Goal: Task Accomplishment & Management: Manage account settings

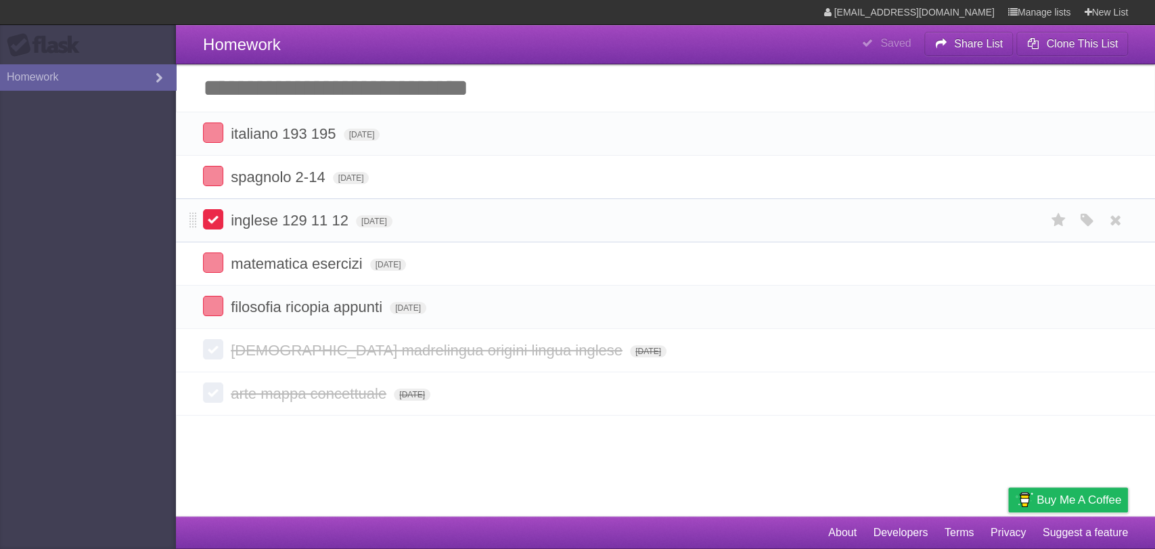
click at [213, 218] on label at bounding box center [213, 219] width 20 height 20
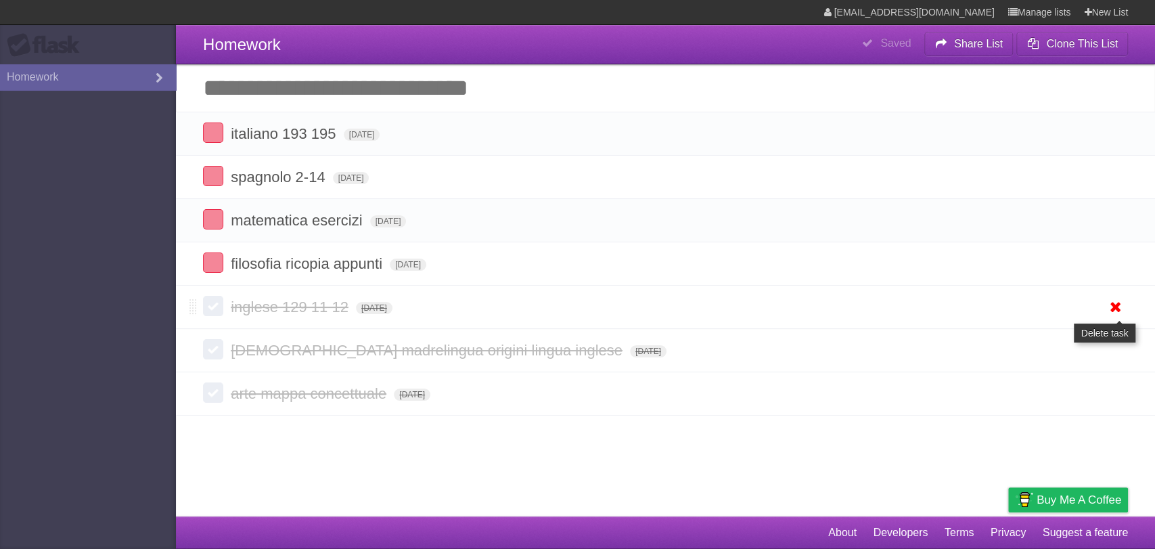
click at [1109, 310] on icon at bounding box center [1115, 307] width 19 height 22
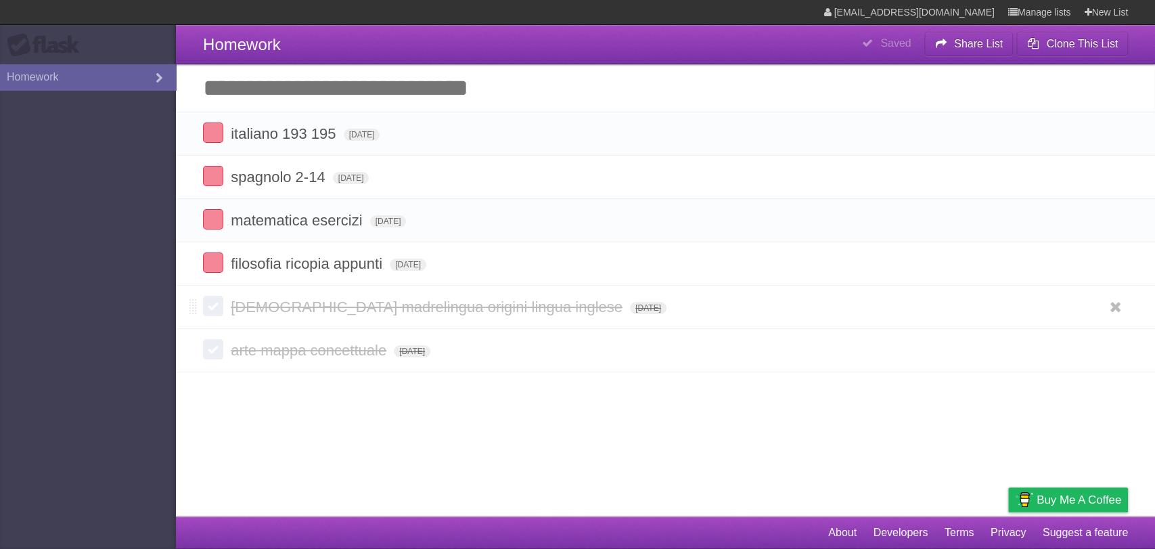
click at [544, 300] on form "[DEMOGRAPHIC_DATA] madrelingua origini lingua inglese [DATE] White Red Blue Gre…" at bounding box center [665, 307] width 925 height 22
click at [630, 306] on span "[DATE]" at bounding box center [648, 308] width 37 height 12
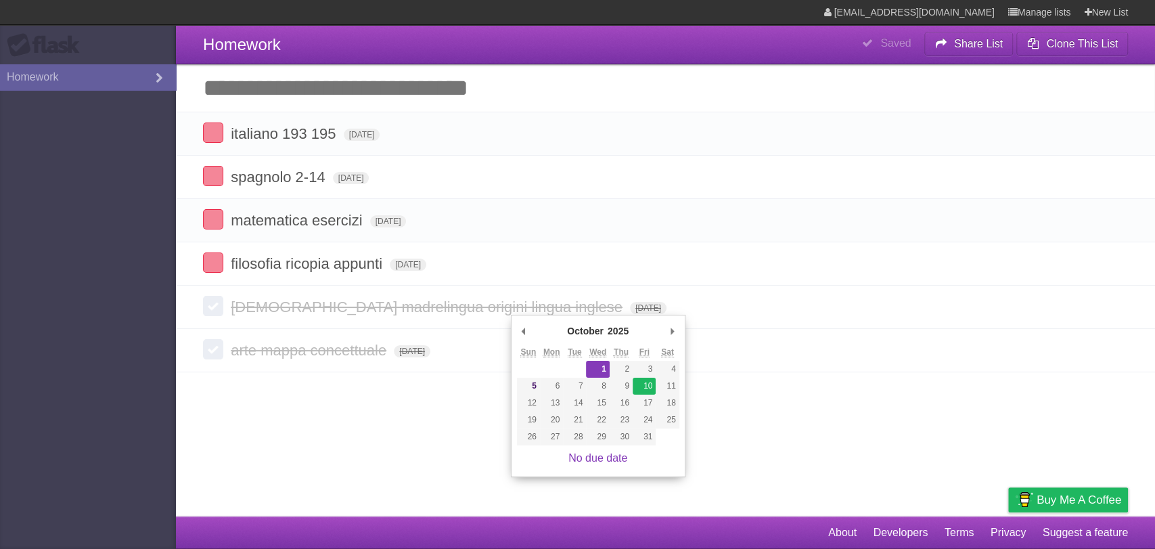
type span "[DATE]"
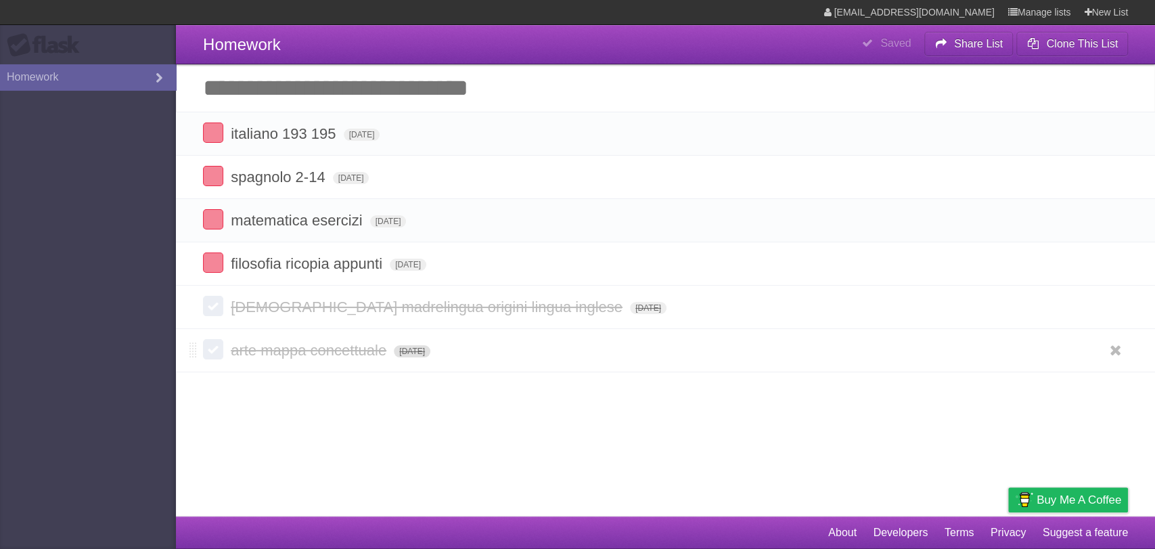
click at [430, 354] on span "[DATE]" at bounding box center [412, 351] width 37 height 12
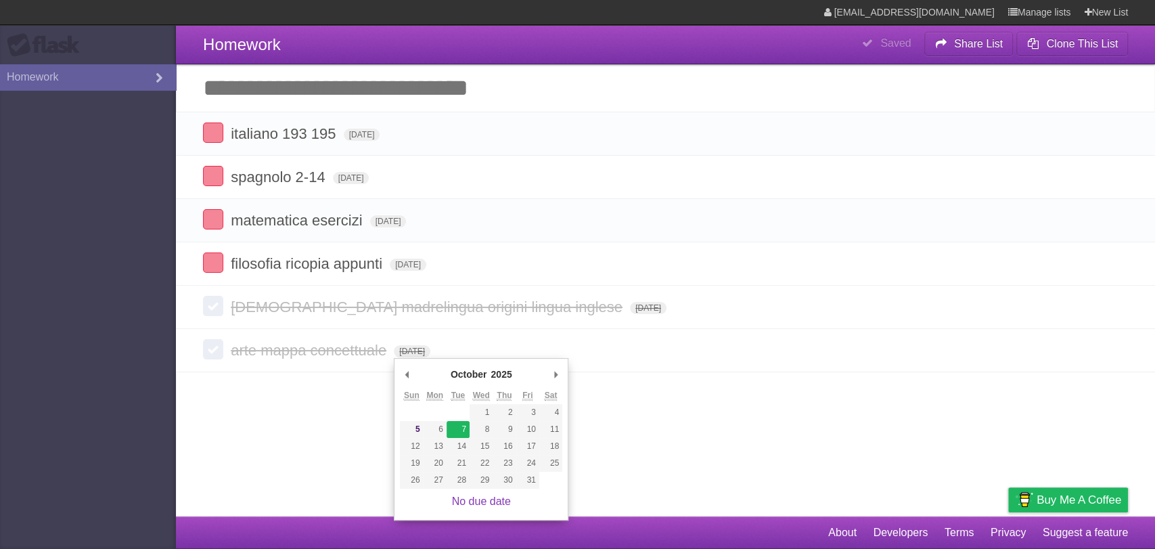
type span "[DATE]"
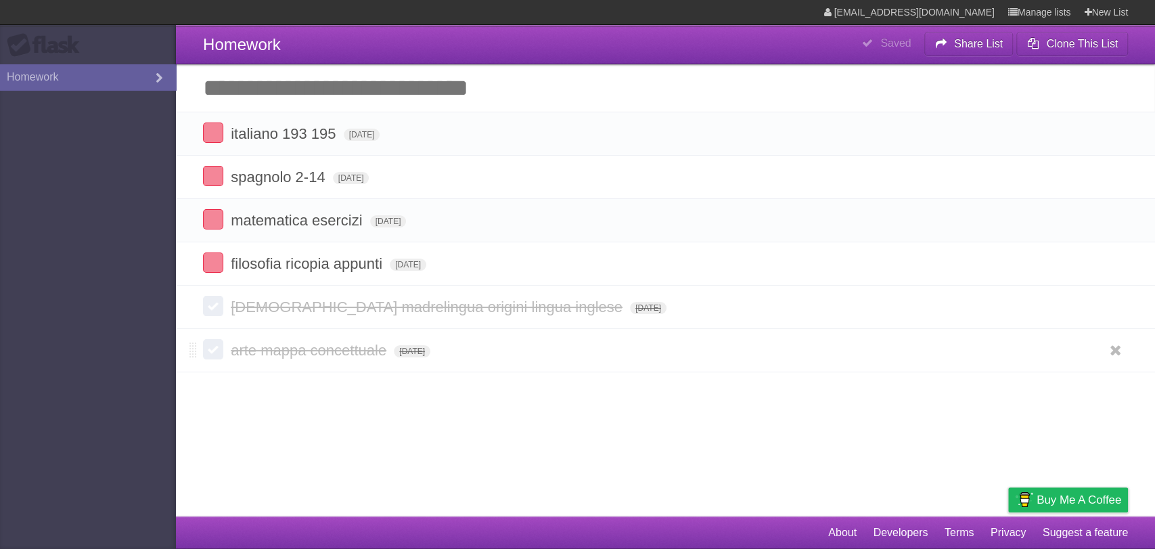
click at [214, 351] on label at bounding box center [213, 349] width 20 height 20
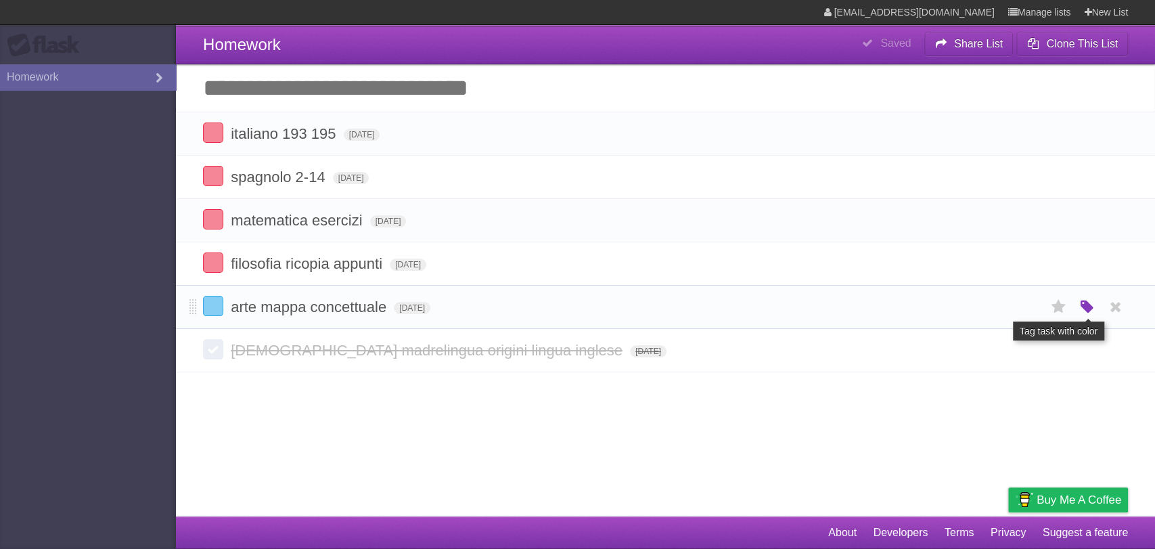
click at [1086, 312] on icon "button" at bounding box center [1086, 307] width 19 height 18
click at [498, 418] on article "**********" at bounding box center [577, 258] width 1155 height 516
